Goal: Transaction & Acquisition: Purchase product/service

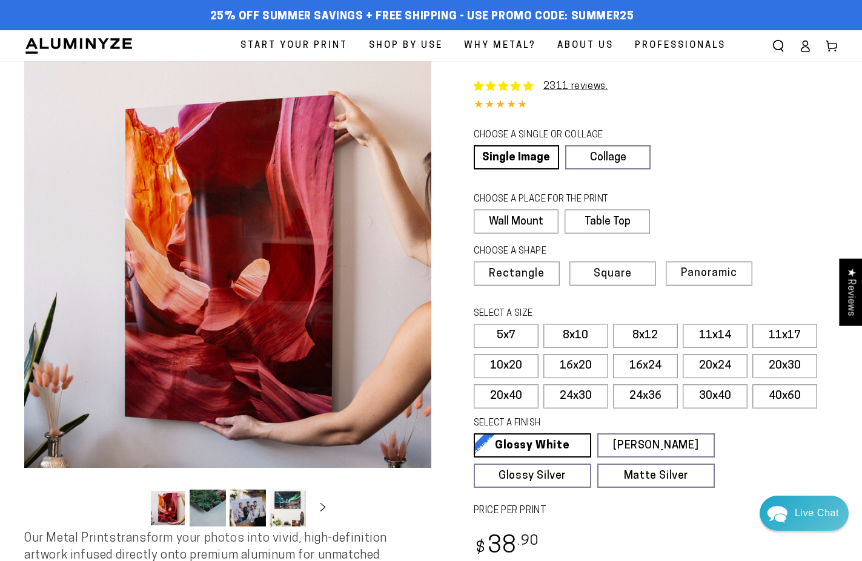
select select "**********"
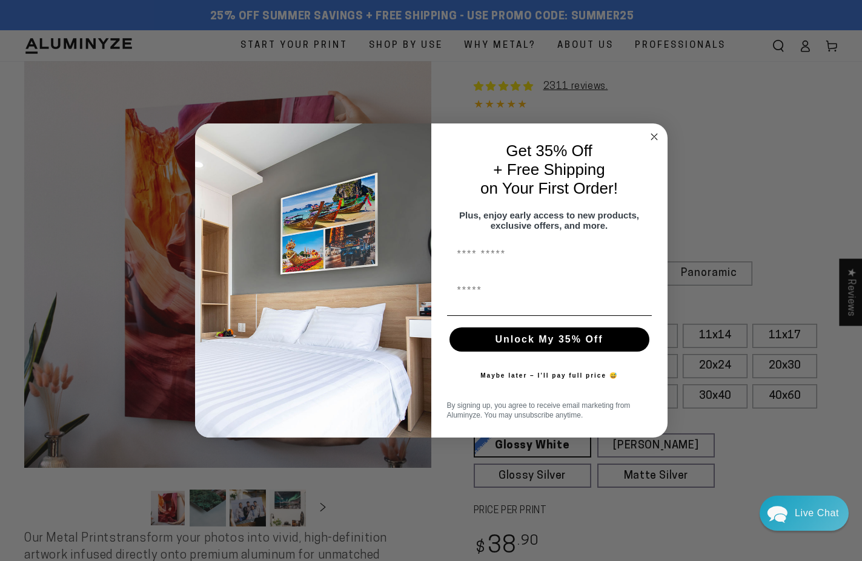
click at [655, 130] on circle "Close dialog" at bounding box center [654, 137] width 14 height 14
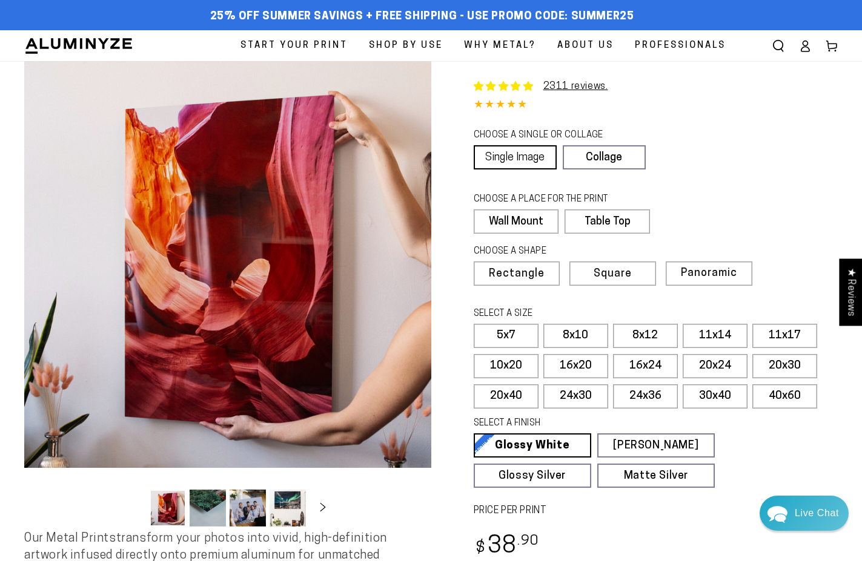
click at [532, 152] on link "Single Image" at bounding box center [514, 157] width 83 height 24
click at [532, 225] on label "Wall Mount" at bounding box center [515, 221] width 85 height 24
click at [533, 272] on span "Rectangle" at bounding box center [515, 274] width 53 height 11
click at [514, 333] on label "5x7" at bounding box center [505, 336] width 65 height 24
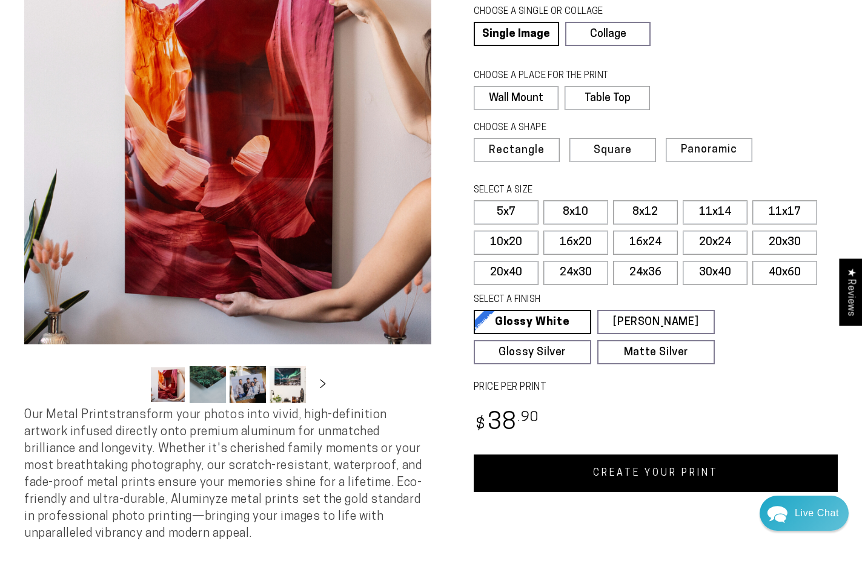
scroll to position [247, 0]
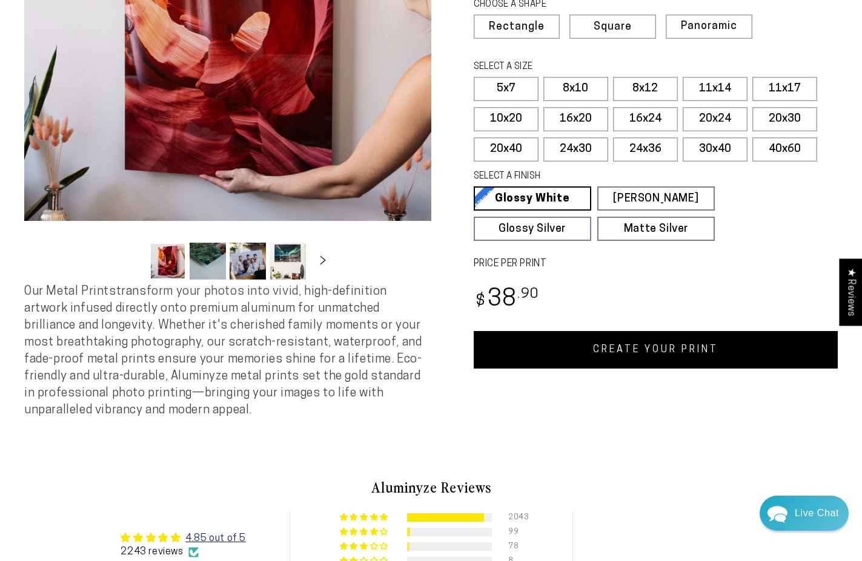
click at [621, 348] on link "CREATE YOUR PRINT" at bounding box center [655, 350] width 365 height 38
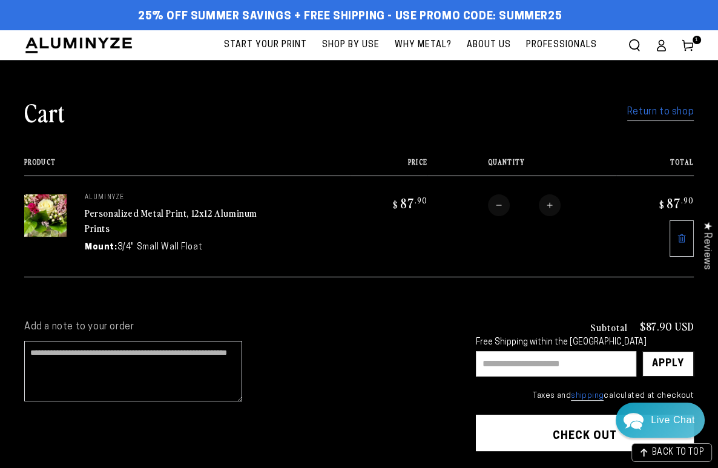
scroll to position [127, 0]
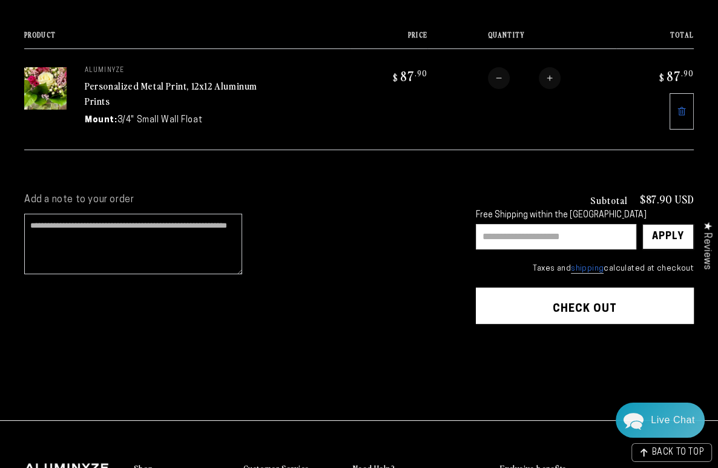
click at [547, 244] on input "text" at bounding box center [556, 236] width 160 height 25
